Goal: Learn about a topic: Learn about a topic

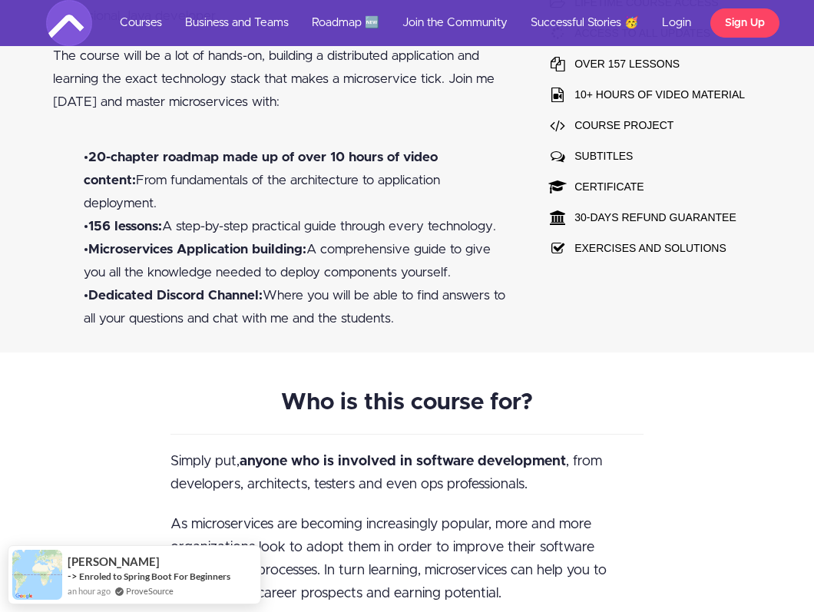
scroll to position [1094, 0]
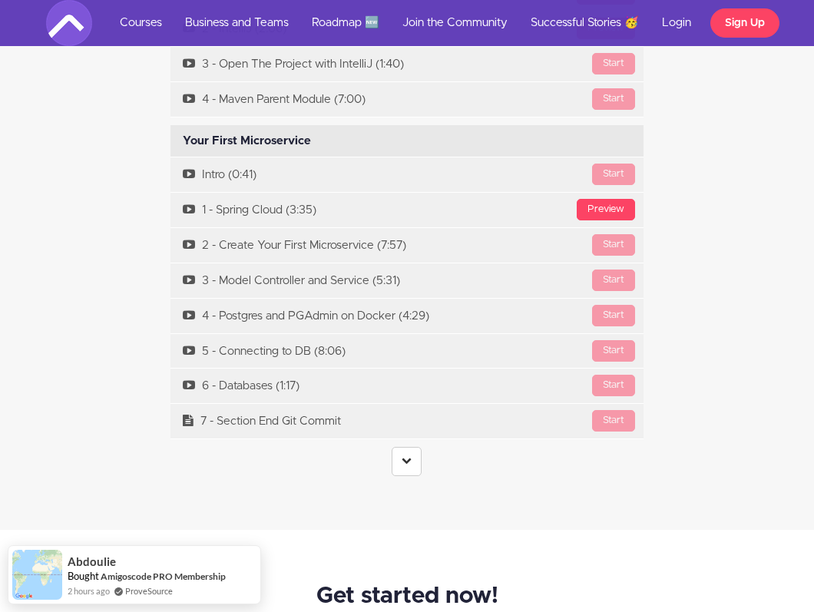
scroll to position [4284, 0]
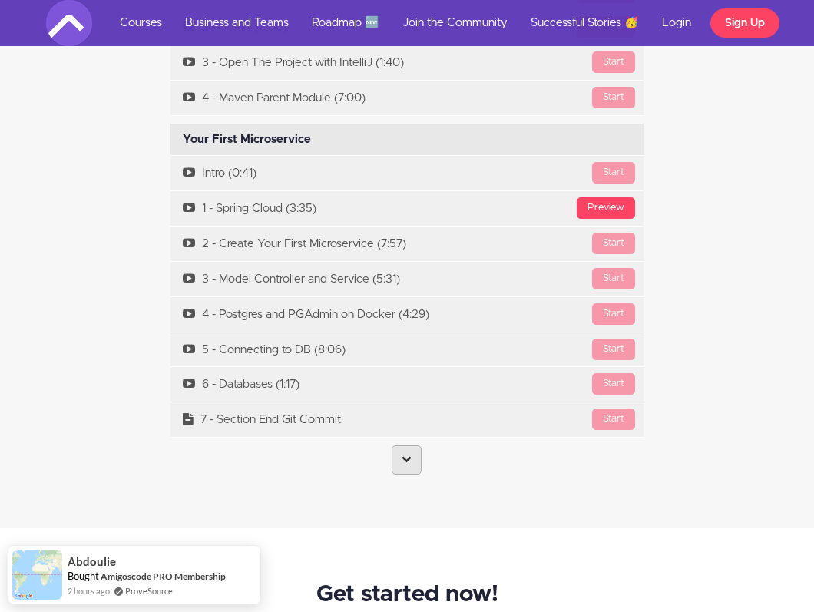
click at [406, 454] on icon at bounding box center [406, 459] width 10 height 10
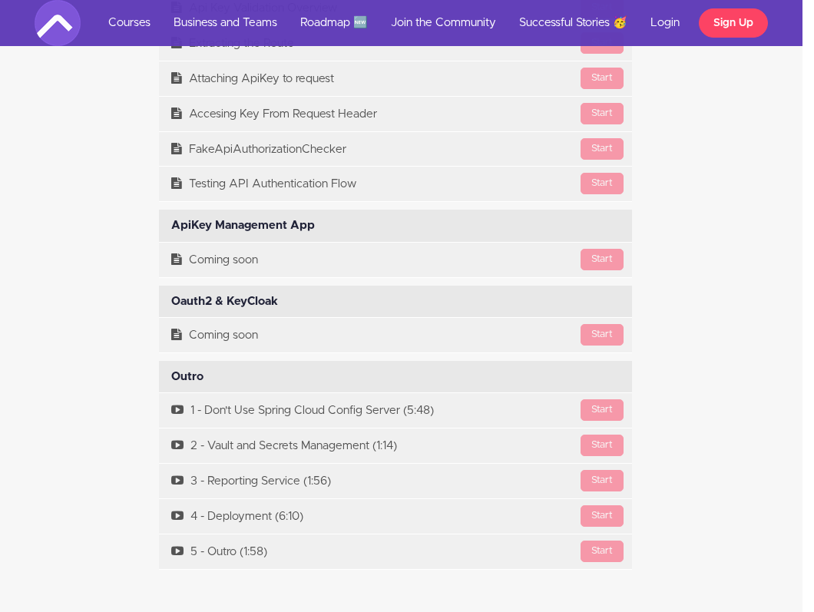
scroll to position [10948, 12]
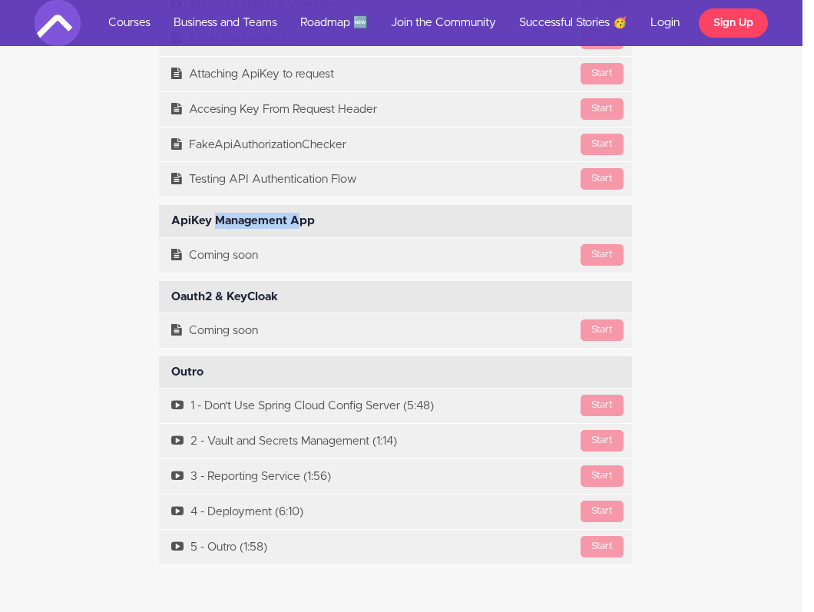
drag, startPoint x: 320, startPoint y: 199, endPoint x: 253, endPoint y: 207, distance: 67.3
click at [253, 207] on div "ApiKey Management App Available in days days after you enroll" at bounding box center [396, 221] width 474 height 32
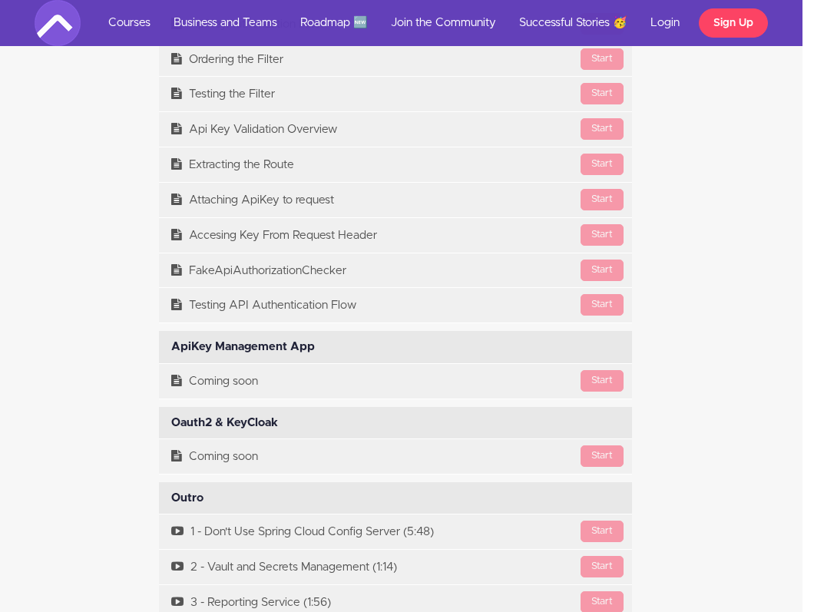
scroll to position [10818, 12]
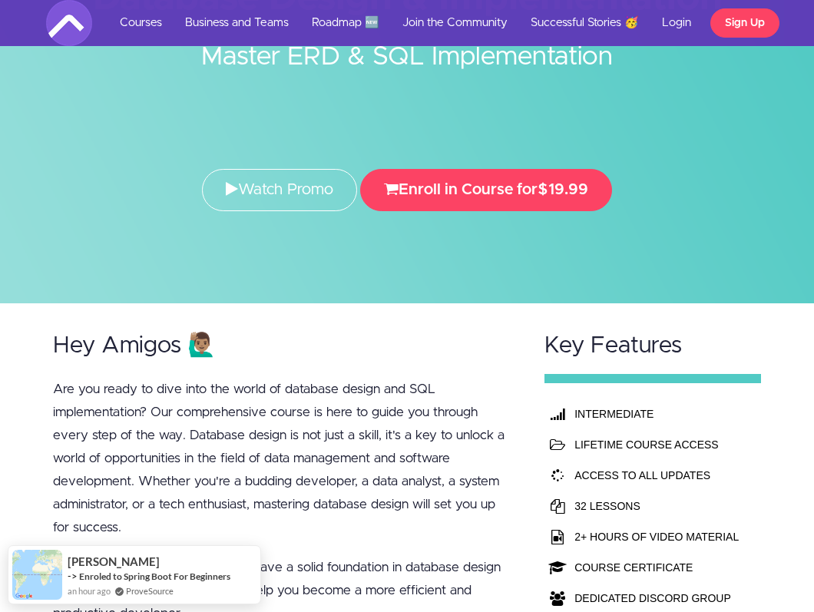
scroll to position [144, 0]
